Goal: Obtain resource: Download file/media

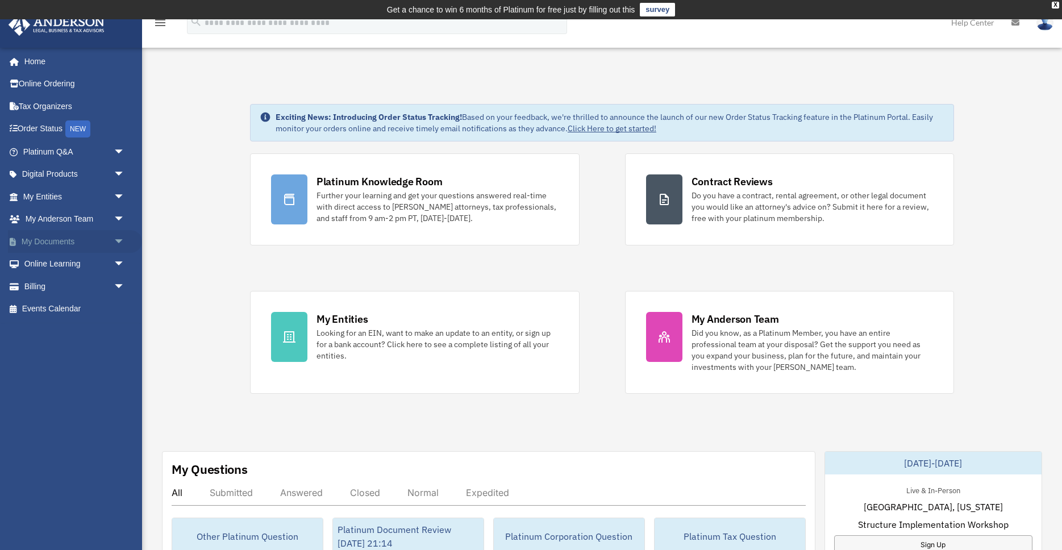
click at [122, 241] on span "arrow_drop_down" at bounding box center [125, 241] width 23 height 23
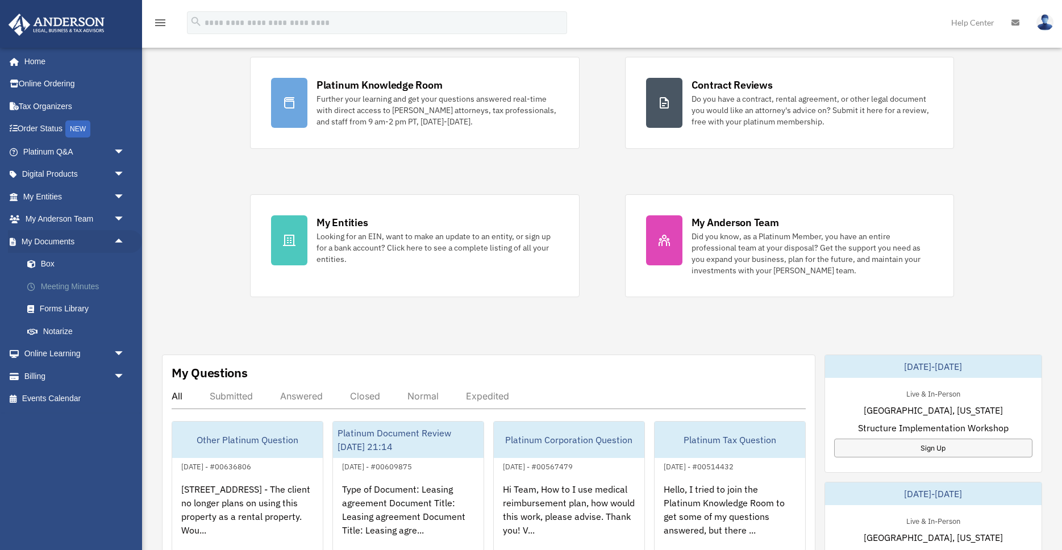
scroll to position [97, 0]
click at [39, 54] on link "Home" at bounding box center [75, 61] width 134 height 23
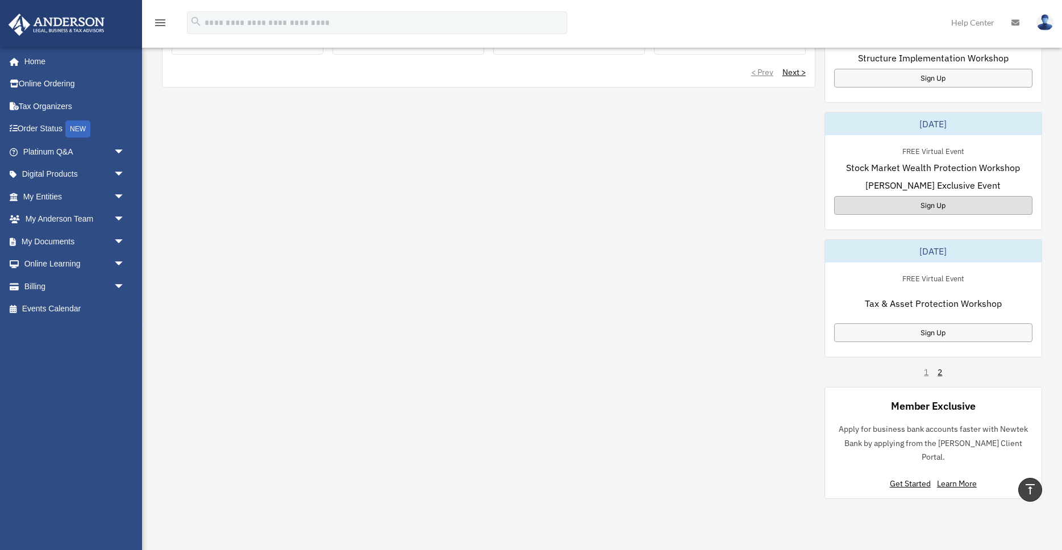
scroll to position [595, 0]
click at [927, 203] on div "Sign Up" at bounding box center [933, 204] width 198 height 19
drag, startPoint x: 526, startPoint y: 147, endPoint x: 302, endPoint y: 117, distance: 226.4
click at [526, 147] on div "My Questions All Submitted Answered Closed Normal Expedited Other Platinum Ques…" at bounding box center [602, 176] width 880 height 641
click at [47, 126] on link "Order Status NEW" at bounding box center [75, 129] width 134 height 23
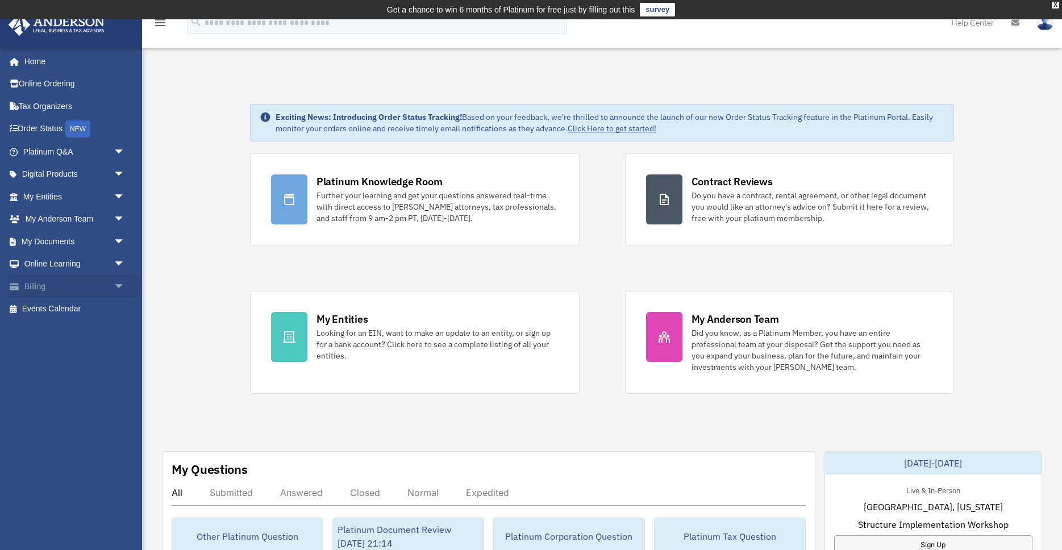
click at [116, 286] on span "arrow_drop_down" at bounding box center [125, 286] width 23 height 23
click at [75, 308] on link "$ Open Invoices" at bounding box center [79, 309] width 126 height 23
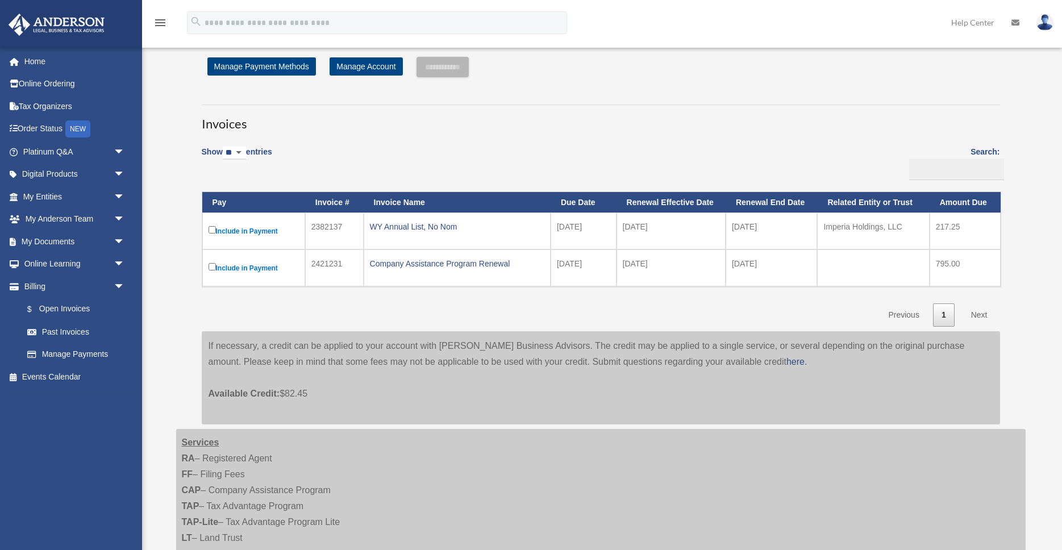
click at [362, 331] on div "Invoices Show ** ** ** *** entries Search: Pay Invoice # Invoice Name Due Date …" at bounding box center [600, 259] width 815 height 330
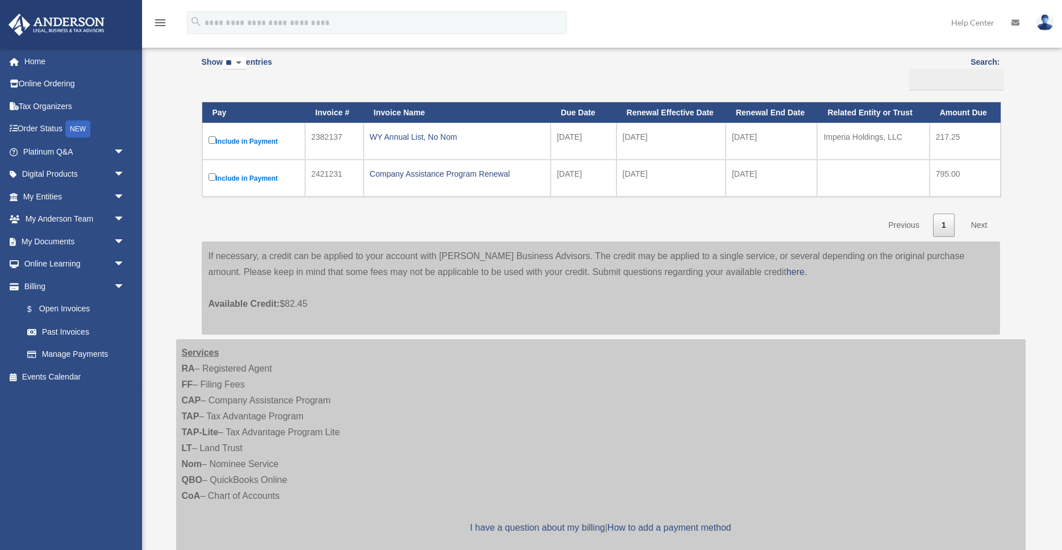
scroll to position [122, 0]
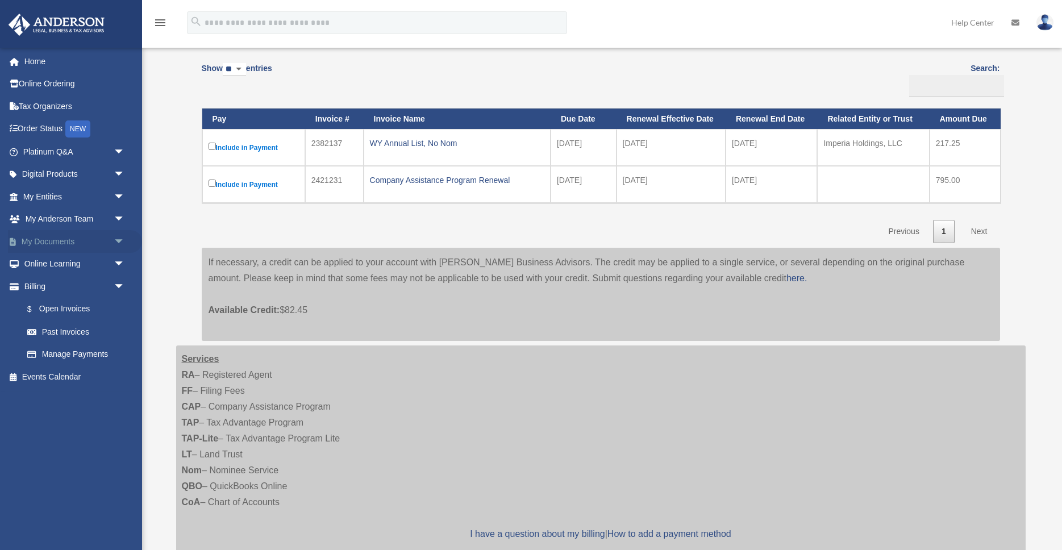
click at [119, 240] on span "arrow_drop_down" at bounding box center [125, 241] width 23 height 23
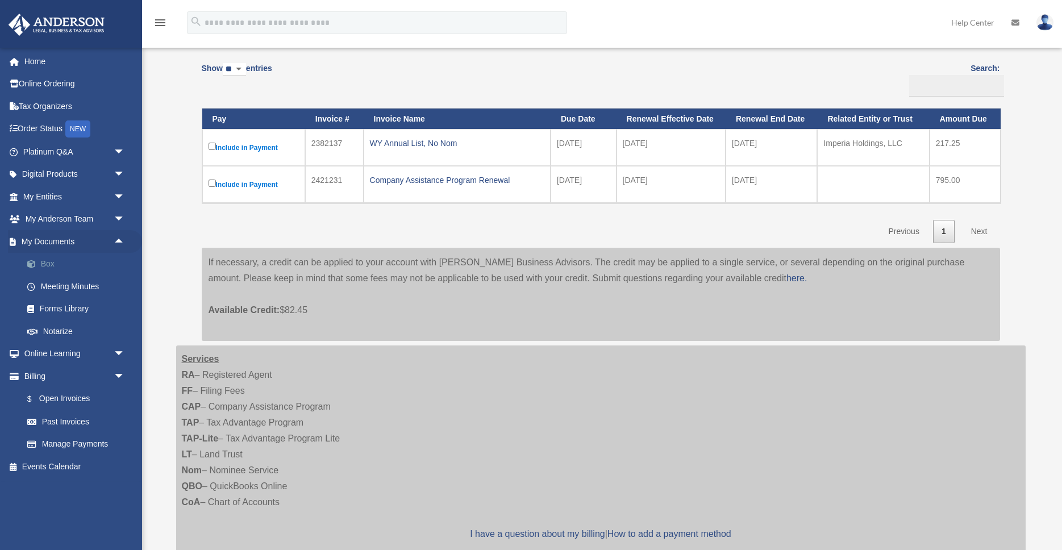
click at [45, 264] on link "Box" at bounding box center [79, 264] width 126 height 23
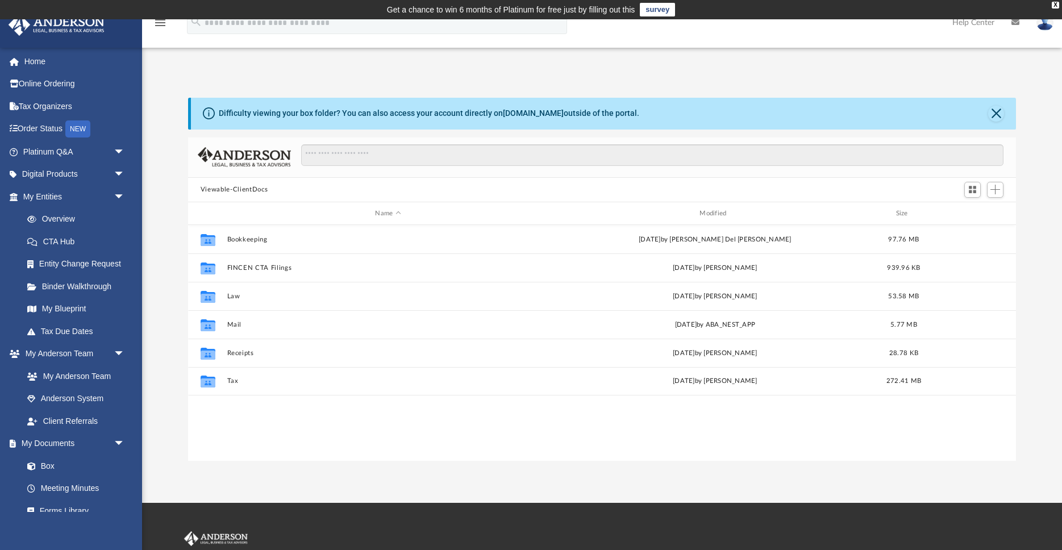
scroll to position [258, 828]
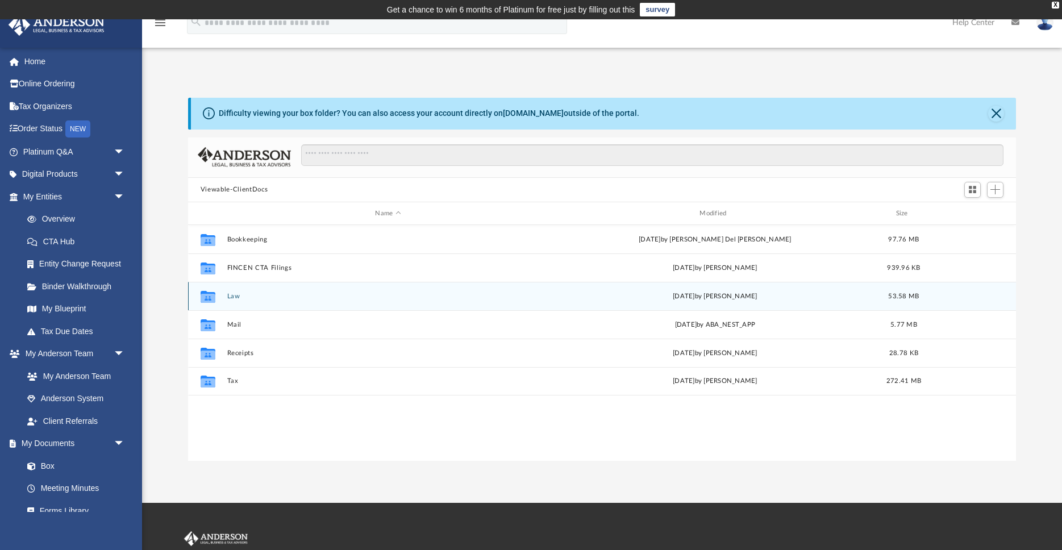
click at [236, 296] on button "Law" at bounding box center [388, 296] width 322 height 7
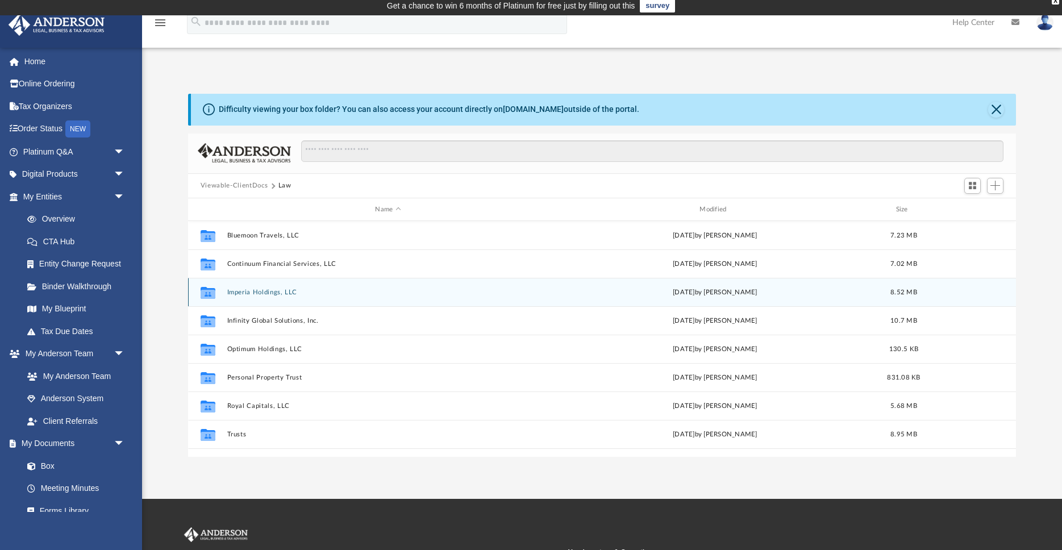
scroll to position [7, 0]
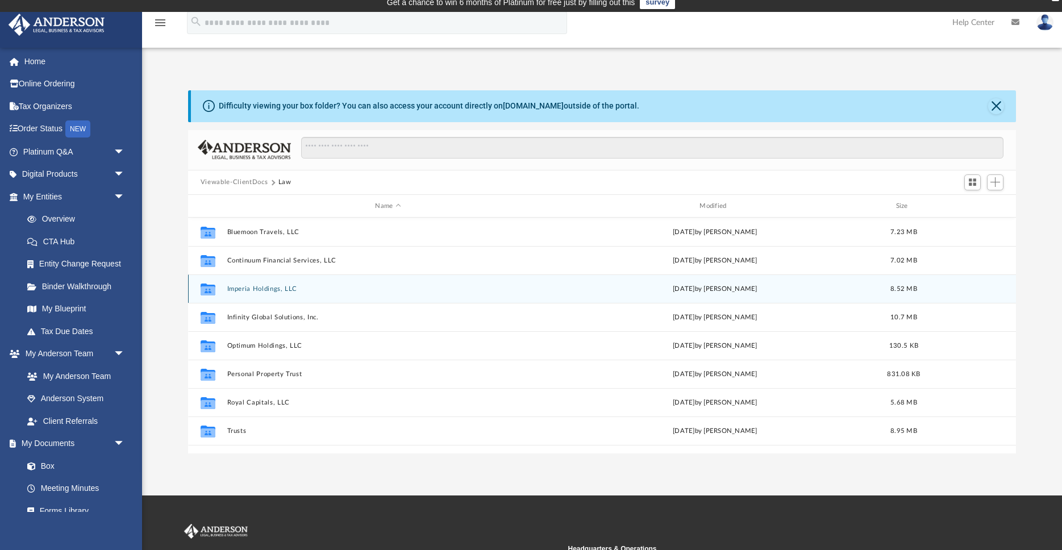
click at [243, 297] on div "Collaborated Folder Imperia Holdings, LLC [DATE] by [PERSON_NAME] 8.52 MB" at bounding box center [602, 288] width 828 height 28
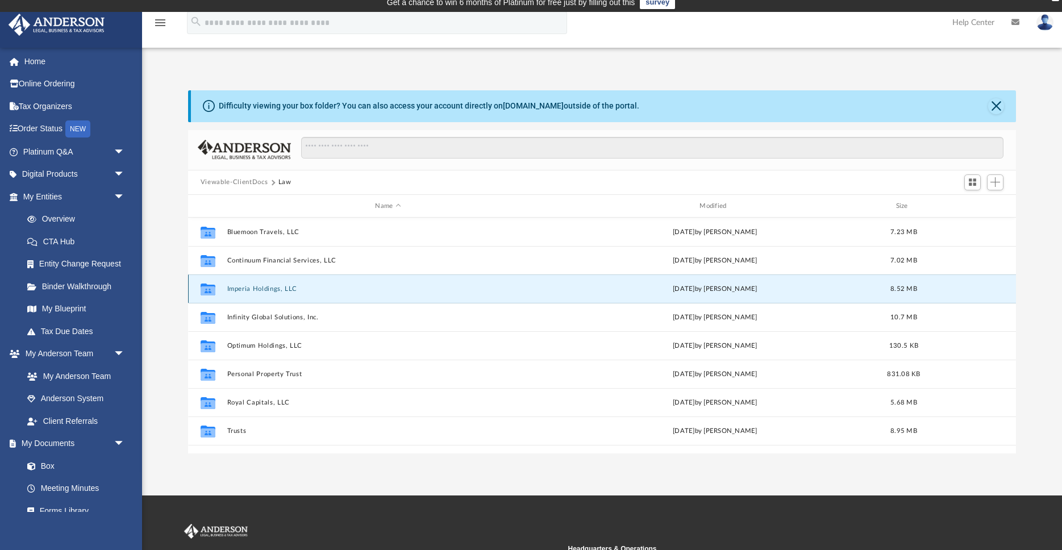
click at [245, 290] on button "Imperia Holdings, LLC" at bounding box center [388, 288] width 322 height 7
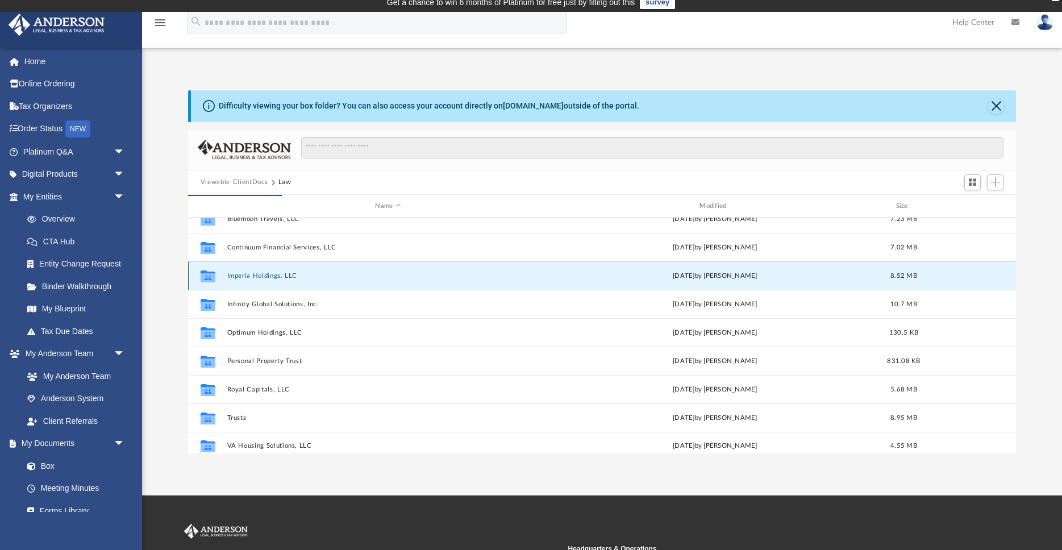
scroll to position [10, 0]
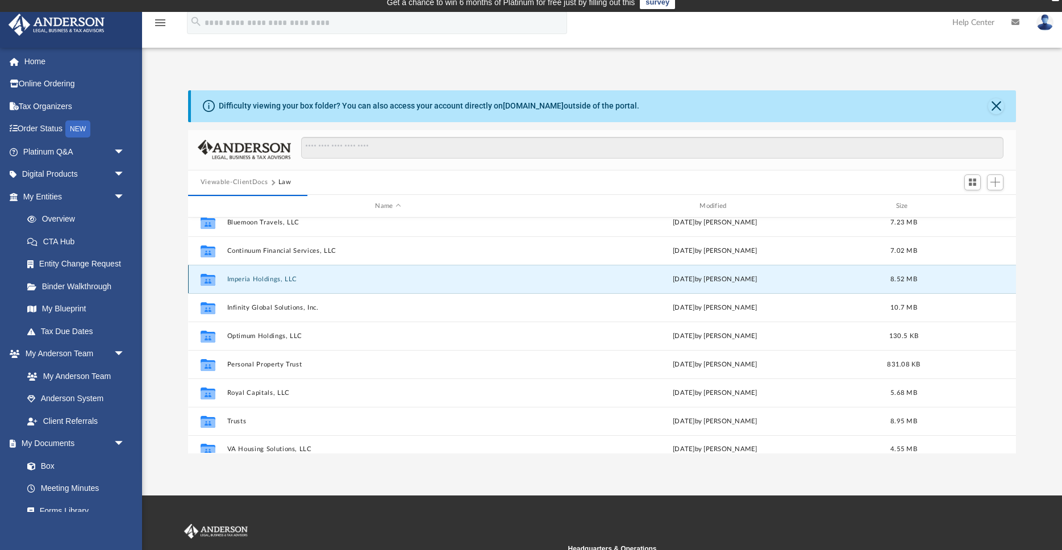
click at [283, 278] on button "Imperia Holdings, LLC" at bounding box center [388, 279] width 322 height 7
click at [211, 278] on icon "grid" at bounding box center [208, 281] width 15 height 9
click at [264, 281] on button "Imperia Holdings, LLC" at bounding box center [388, 279] width 322 height 7
click at [271, 277] on button "Imperia Holdings, LLC" at bounding box center [388, 279] width 322 height 7
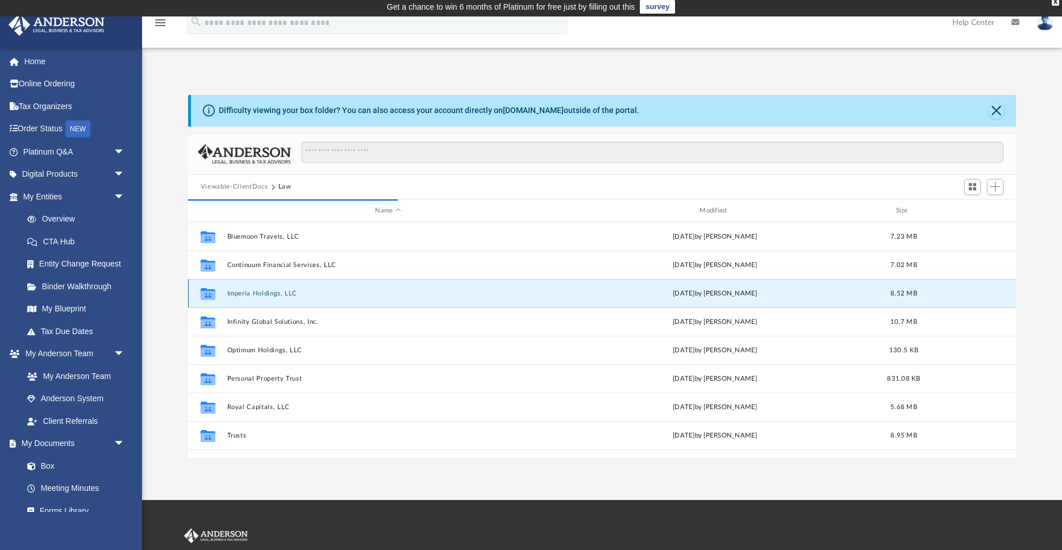
scroll to position [1, 0]
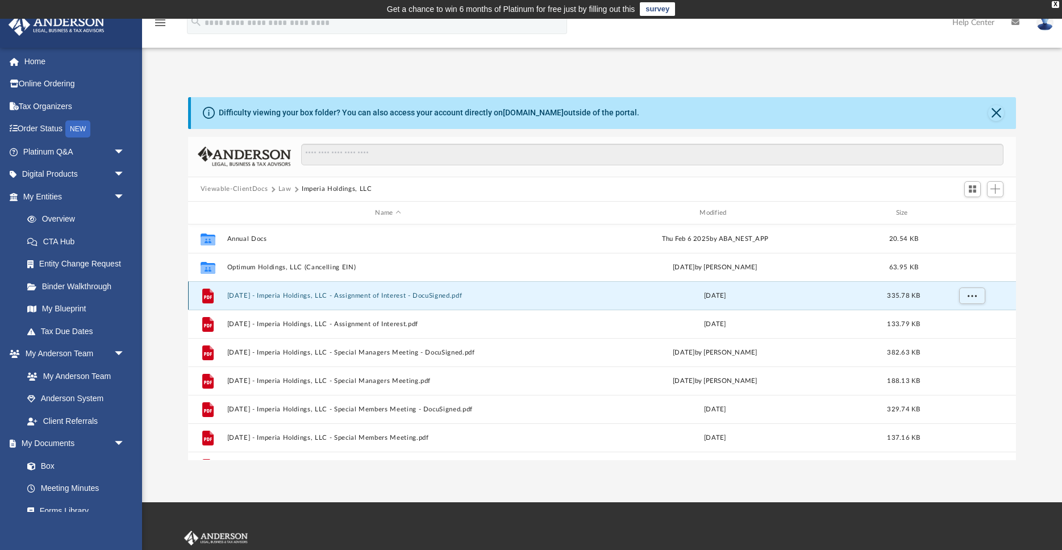
click at [264, 295] on button "[DATE] - Imperia Holdings, LLC - Assignment of Interest - DocuSigned.pdf" at bounding box center [388, 295] width 322 height 7
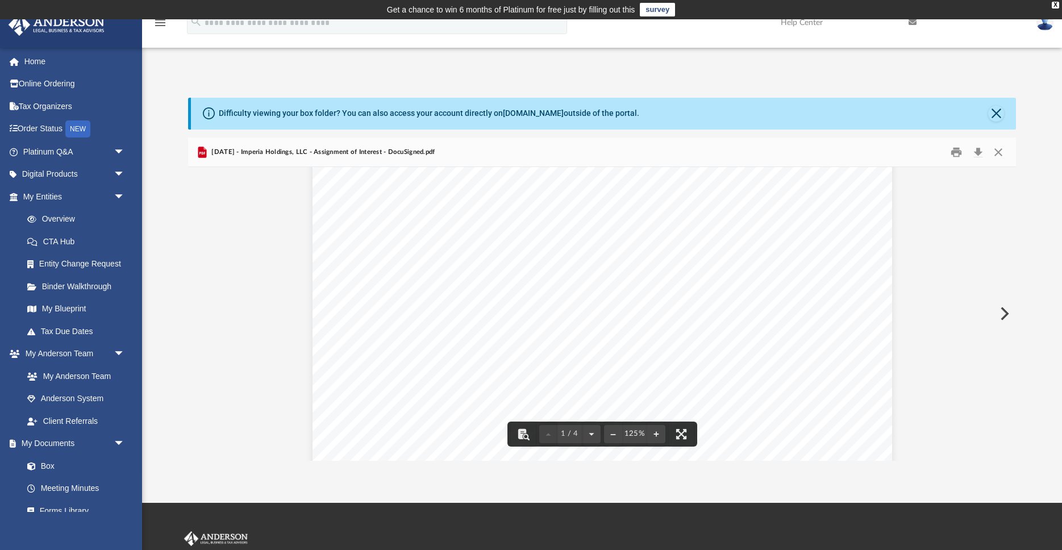
scroll to position [0, 0]
click at [997, 152] on button "Close" at bounding box center [998, 152] width 20 height 18
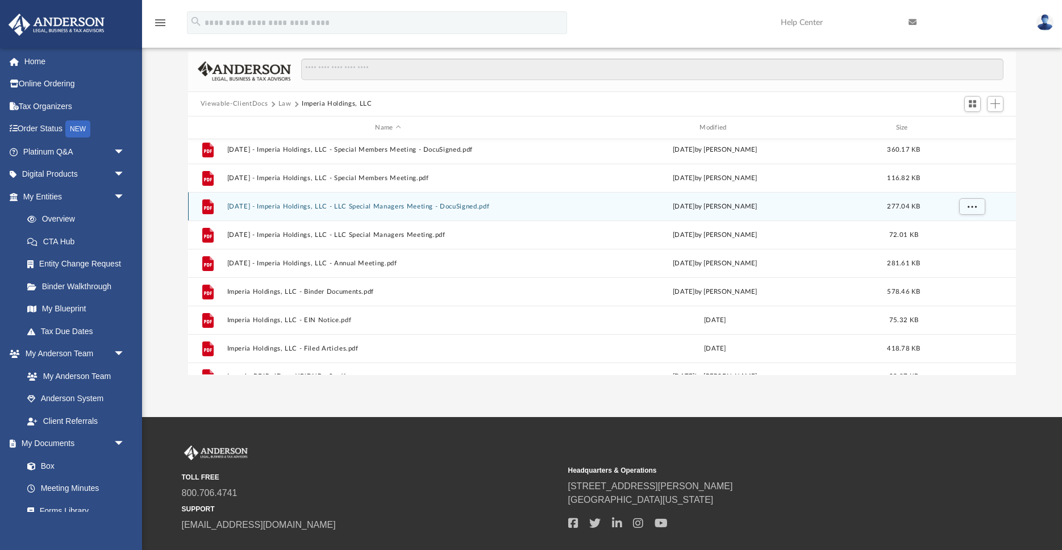
scroll to position [484, 0]
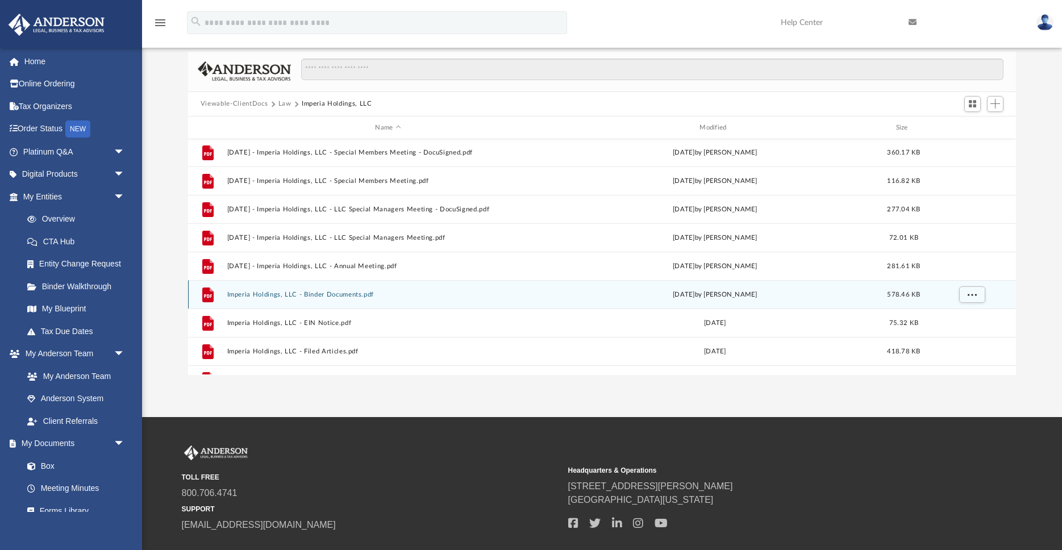
click at [355, 294] on button "Imperia Holdings, LLC - Binder Documents.pdf" at bounding box center [388, 294] width 322 height 7
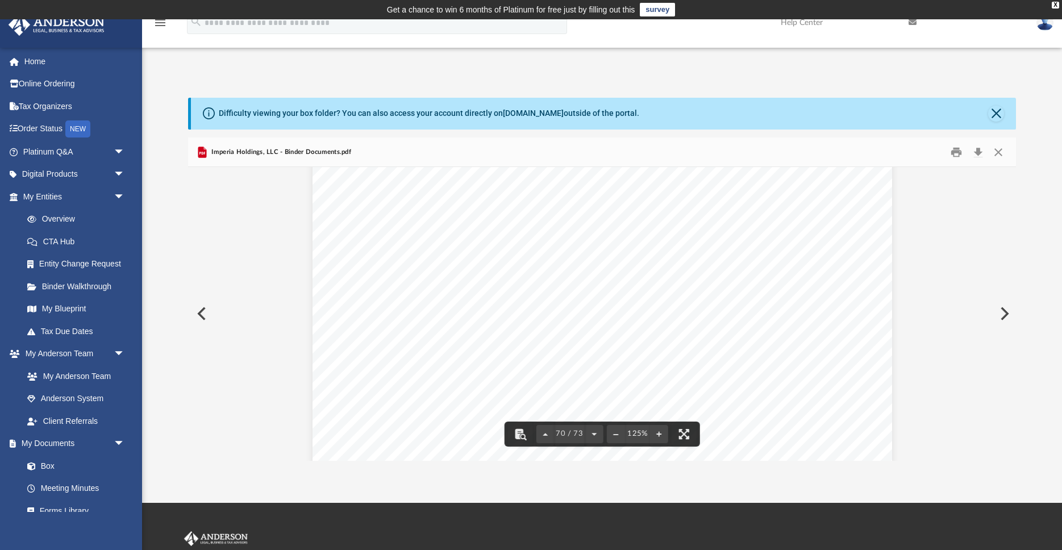
scroll to position [53326, 0]
click at [1000, 152] on button "Close" at bounding box center [998, 152] width 20 height 18
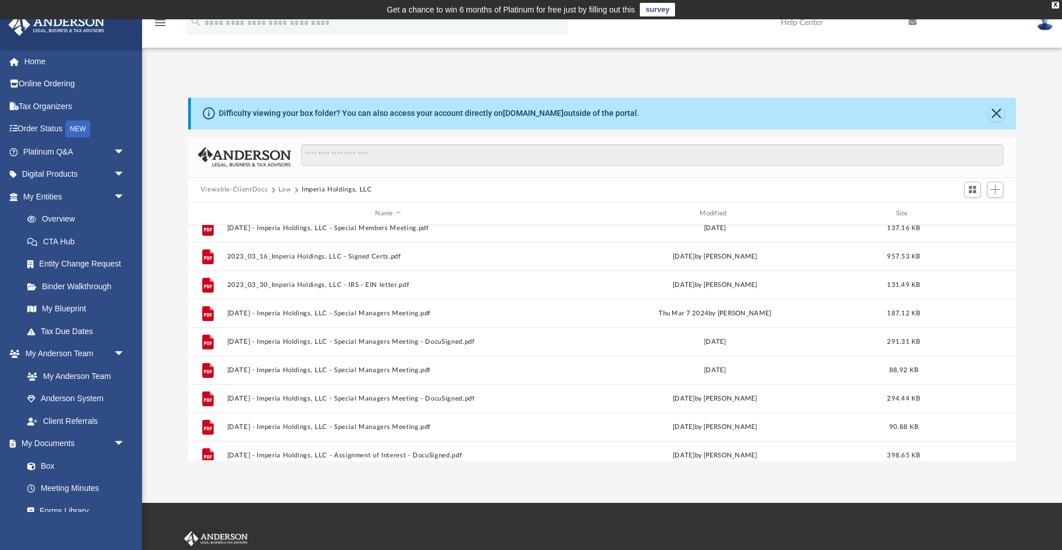
scroll to position [0, 0]
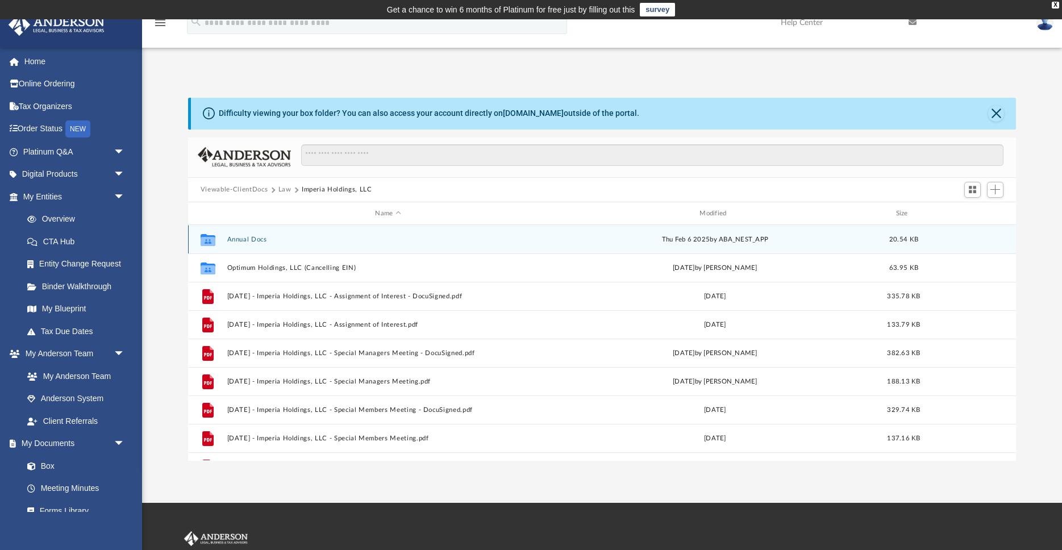
click at [257, 239] on button "Annual Docs" at bounding box center [388, 239] width 322 height 7
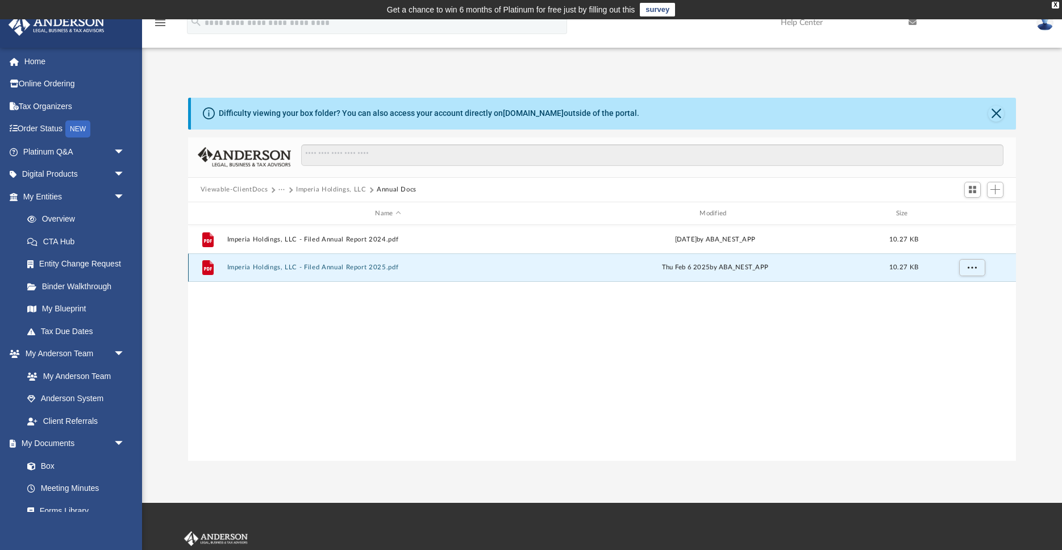
click at [326, 266] on button "Imperia Holdings, LLC - Filed Annual Report 2025.pdf" at bounding box center [388, 267] width 322 height 7
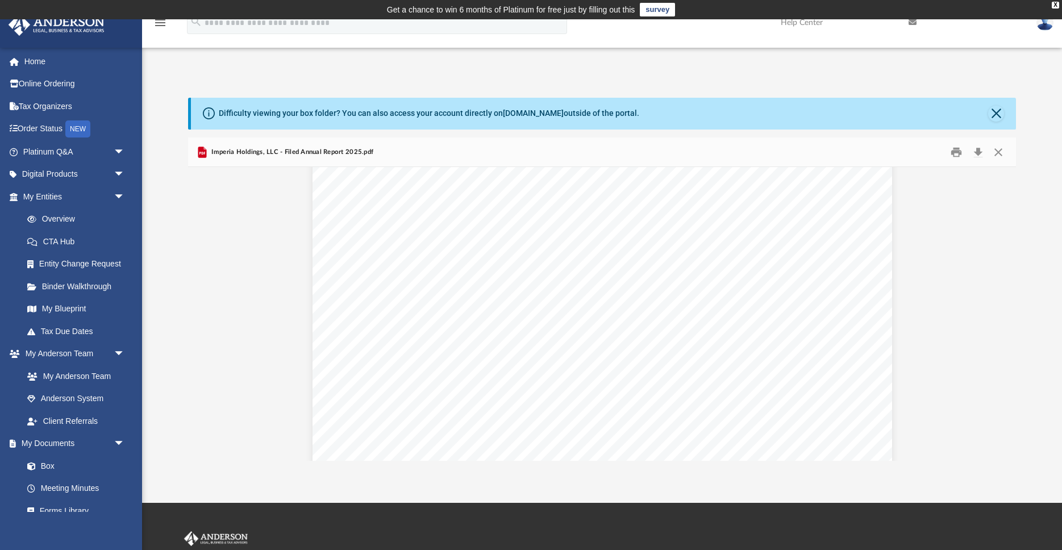
scroll to position [1031, 0]
